Goal: Information Seeking & Learning: Learn about a topic

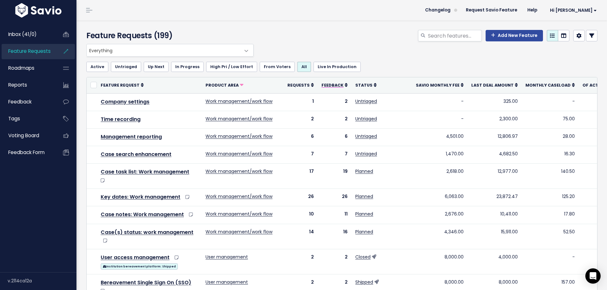
click at [322, 86] on span "Feedback" at bounding box center [333, 85] width 22 height 5
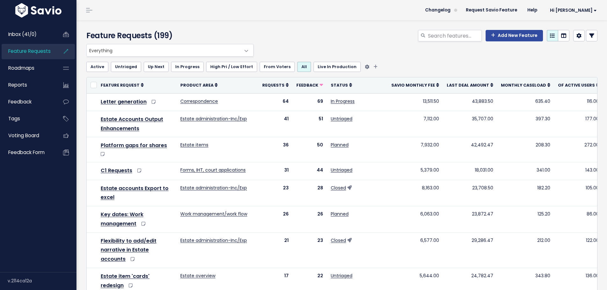
click at [98, 64] on link "Active" at bounding box center [97, 67] width 22 height 10
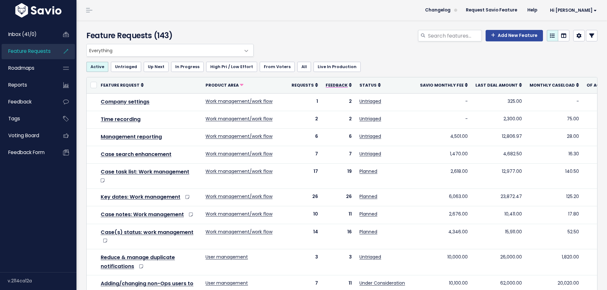
click at [330, 85] on span "Feedback" at bounding box center [337, 85] width 22 height 5
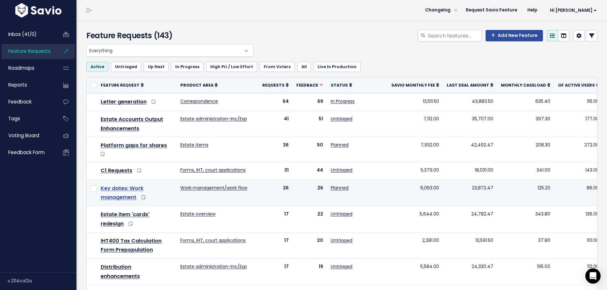
click at [125, 191] on link "Key dates: Work management" at bounding box center [122, 193] width 43 height 17
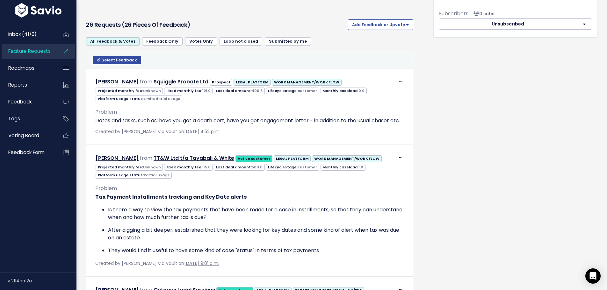
scroll to position [351, 0]
